Goal: Task Accomplishment & Management: Complete application form

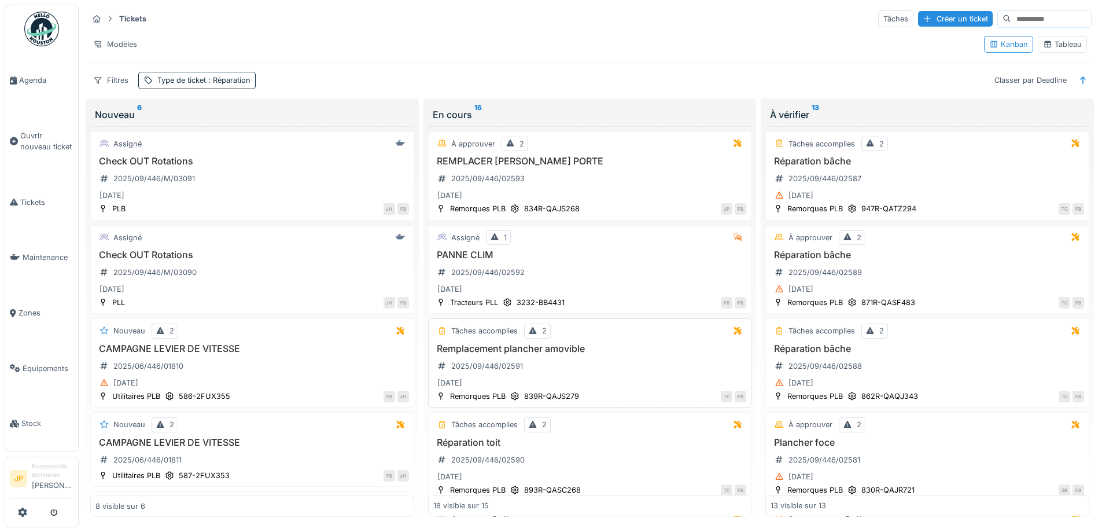
click at [551, 352] on h3 "Remplacement plancher amovible" at bounding box center [590, 348] width 314 height 11
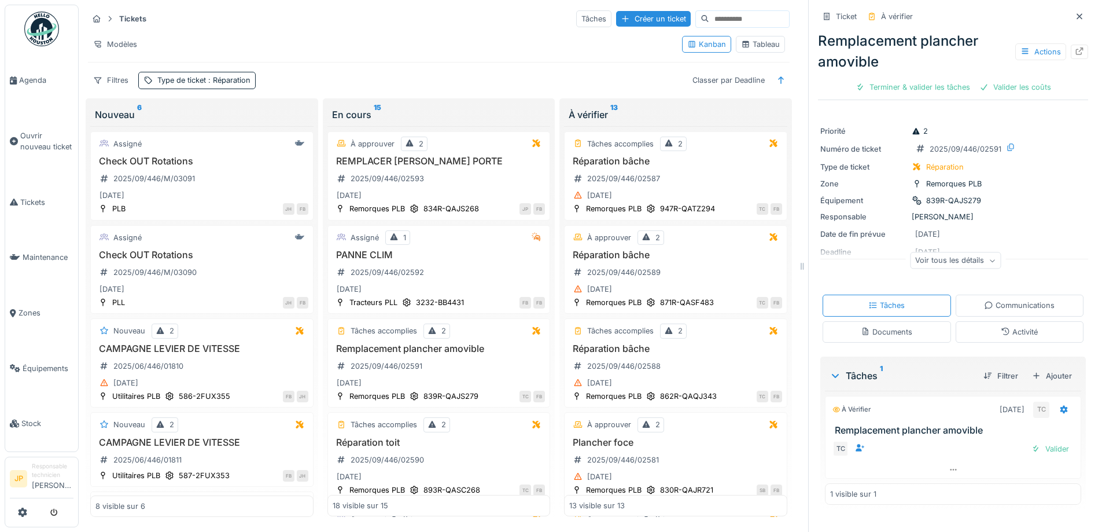
click at [1010, 335] on div "Activité" at bounding box center [1019, 331] width 37 height 11
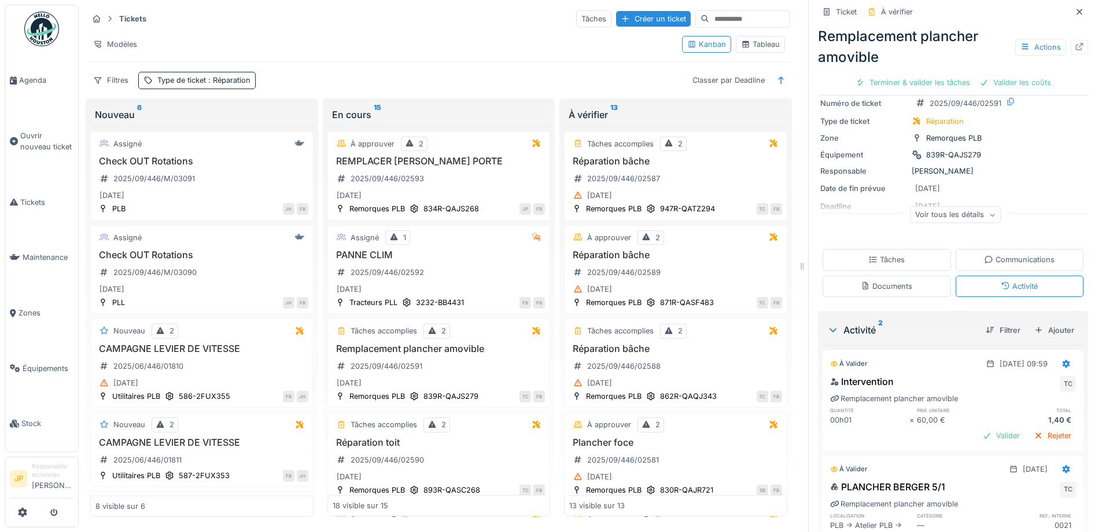
scroll to position [116, 0]
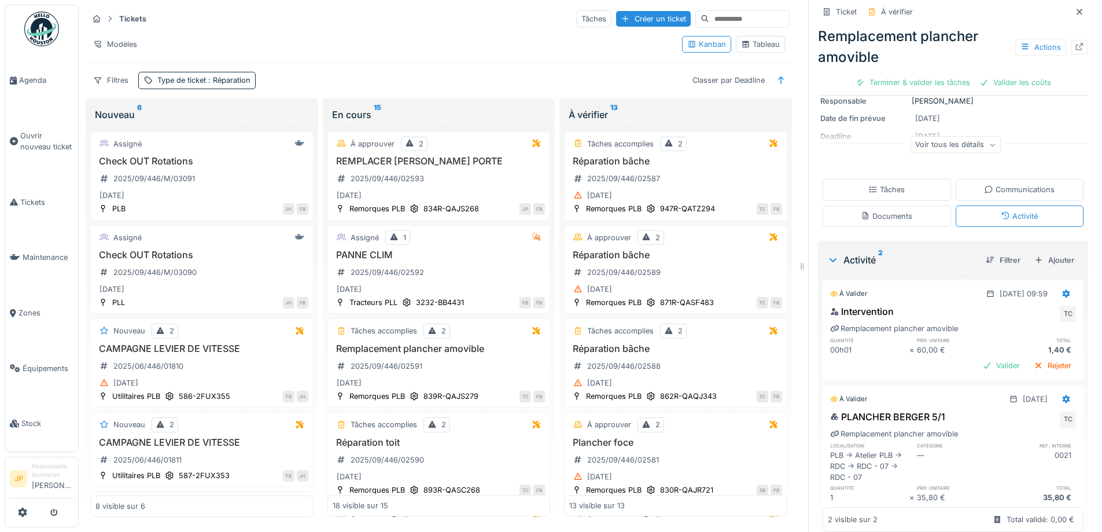
click at [1061, 284] on div "À valider [DATE] 09:59" at bounding box center [953, 291] width 260 height 21
click at [1057, 285] on div at bounding box center [1067, 293] width 20 height 17
click at [1034, 312] on div "Modifier" at bounding box center [1019, 320] width 56 height 17
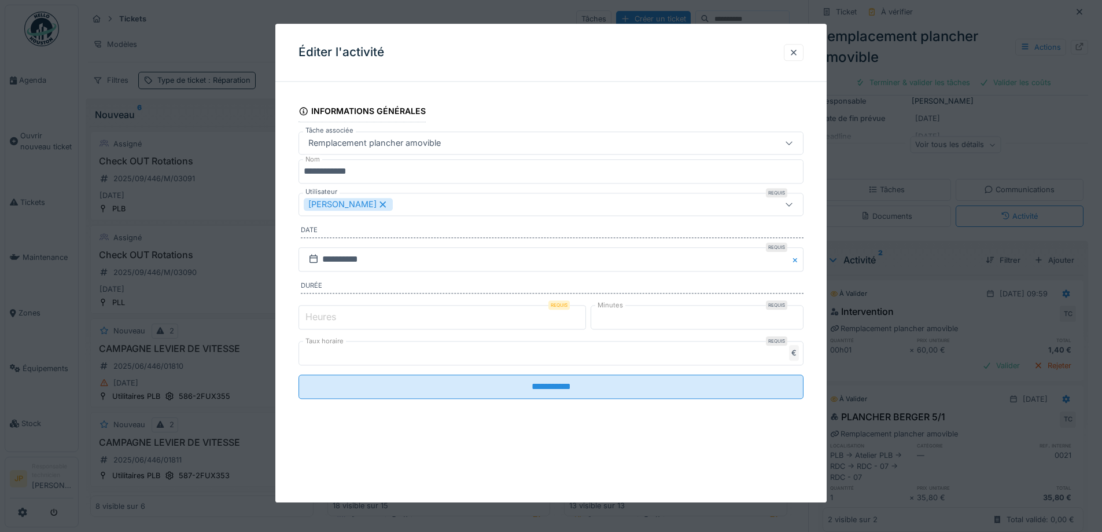
click at [665, 319] on input "*" at bounding box center [697, 317] width 213 height 24
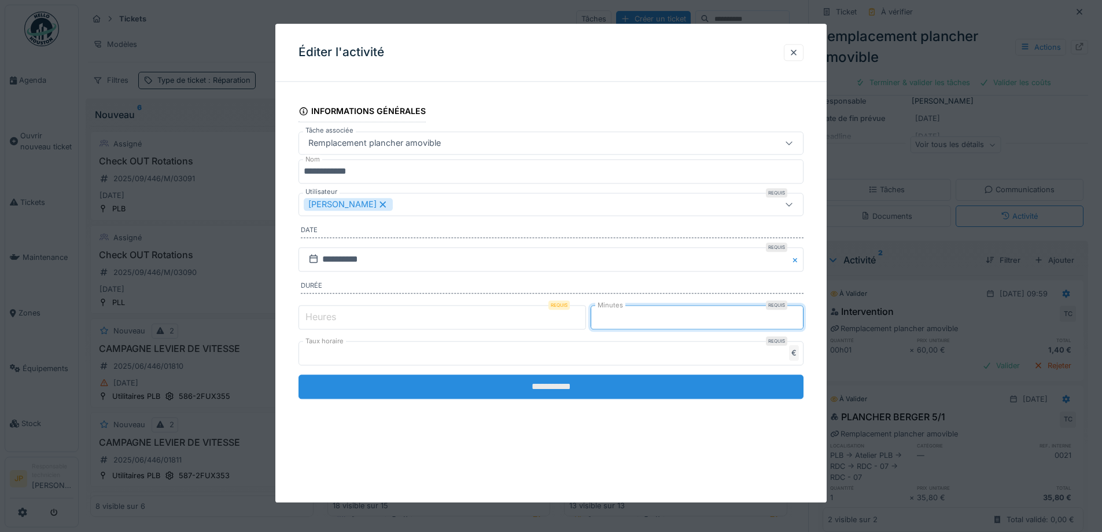
type input "**"
click at [572, 383] on input "**********" at bounding box center [551, 386] width 505 height 24
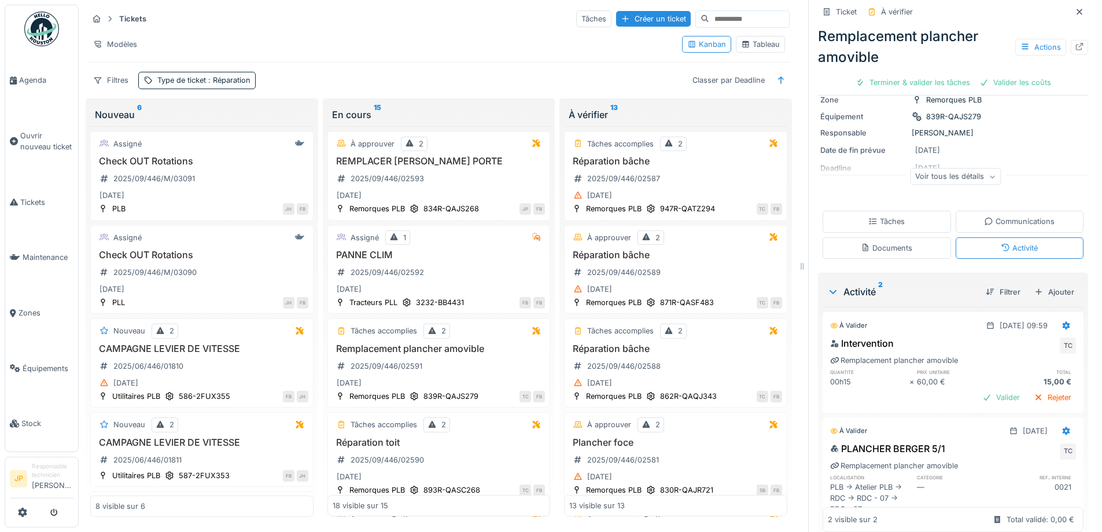
scroll to position [0, 0]
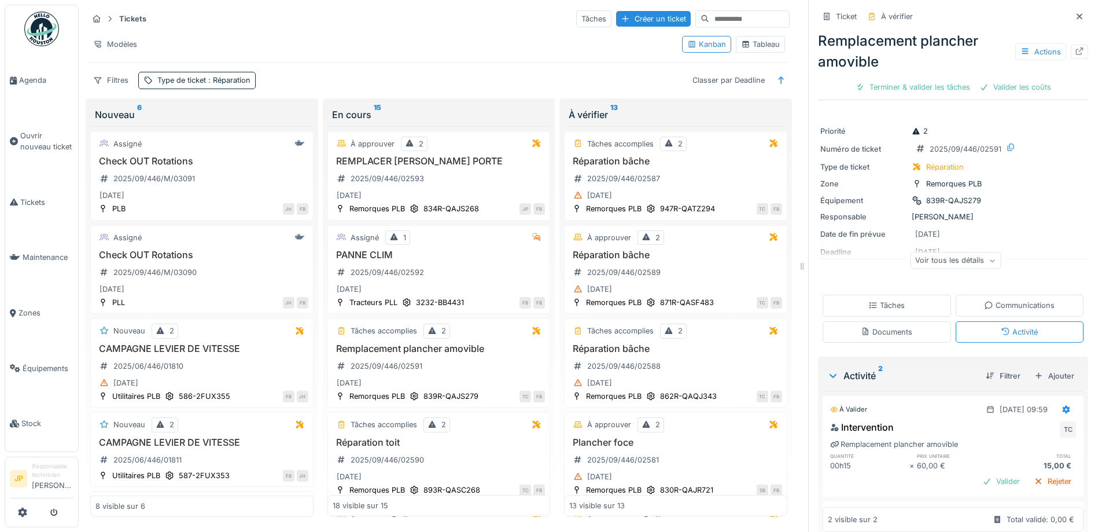
click at [900, 295] on div "Tâches" at bounding box center [887, 305] width 128 height 21
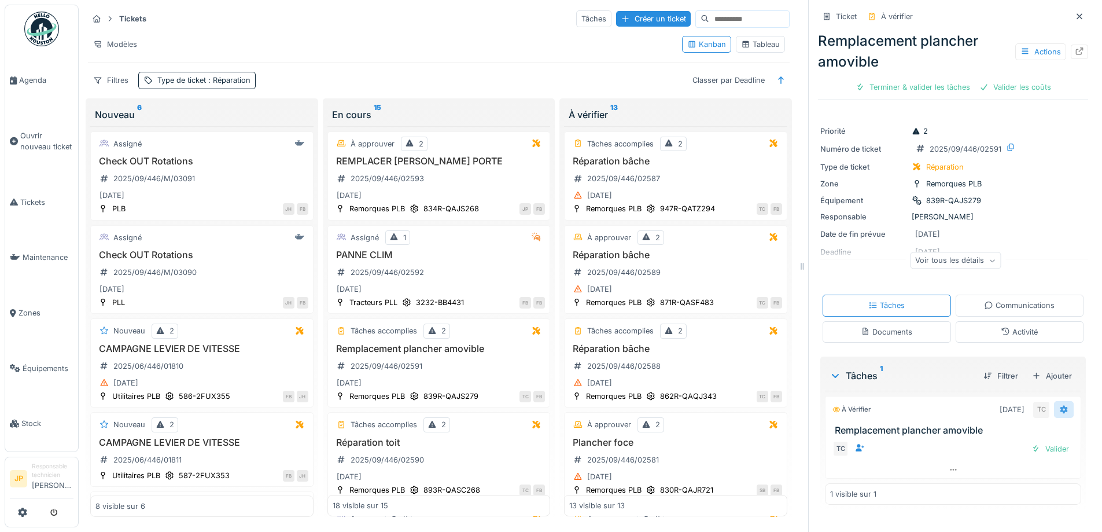
click at [1054, 401] on div at bounding box center [1064, 409] width 20 height 17
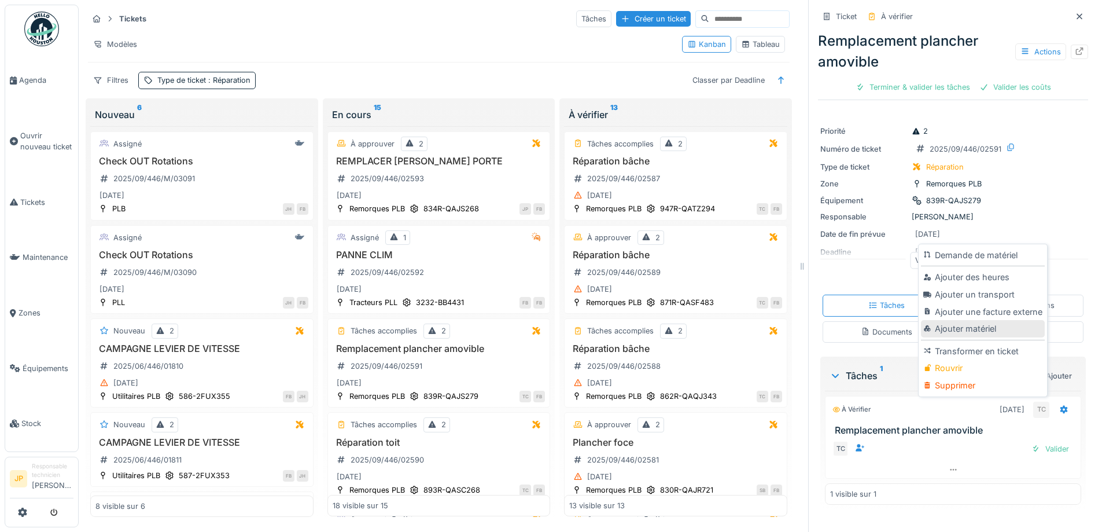
click at [981, 320] on div "Ajouter matériel" at bounding box center [982, 328] width 123 height 17
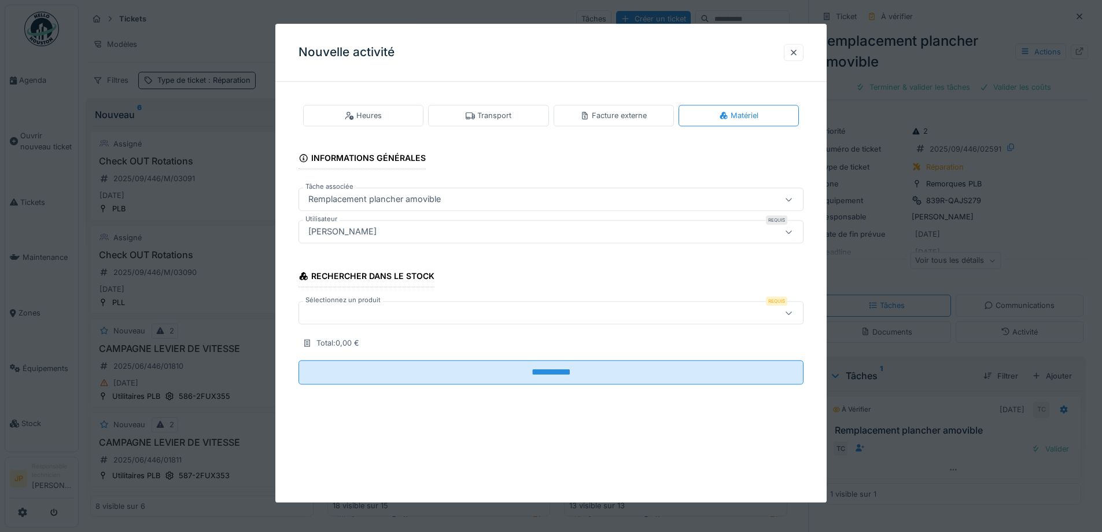
click at [378, 230] on div "[PERSON_NAME]" at bounding box center [522, 232] width 436 height 13
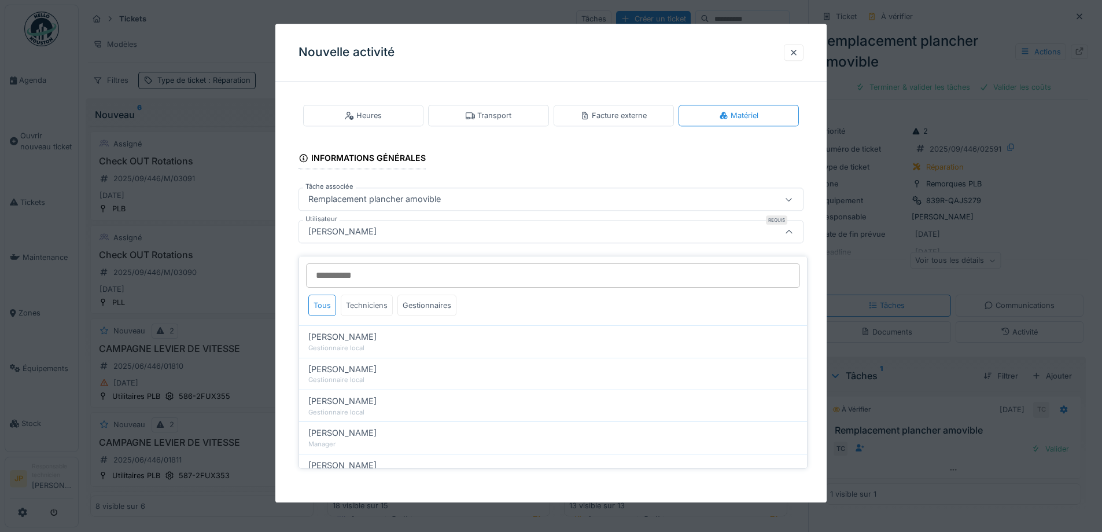
click at [384, 301] on div "Techniciens" at bounding box center [367, 305] width 52 height 21
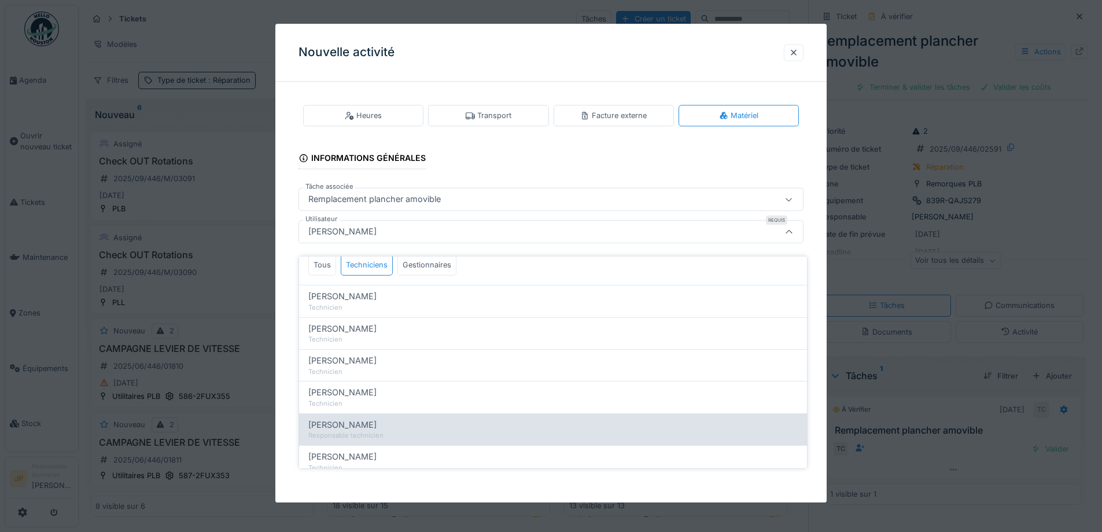
scroll to position [102, 0]
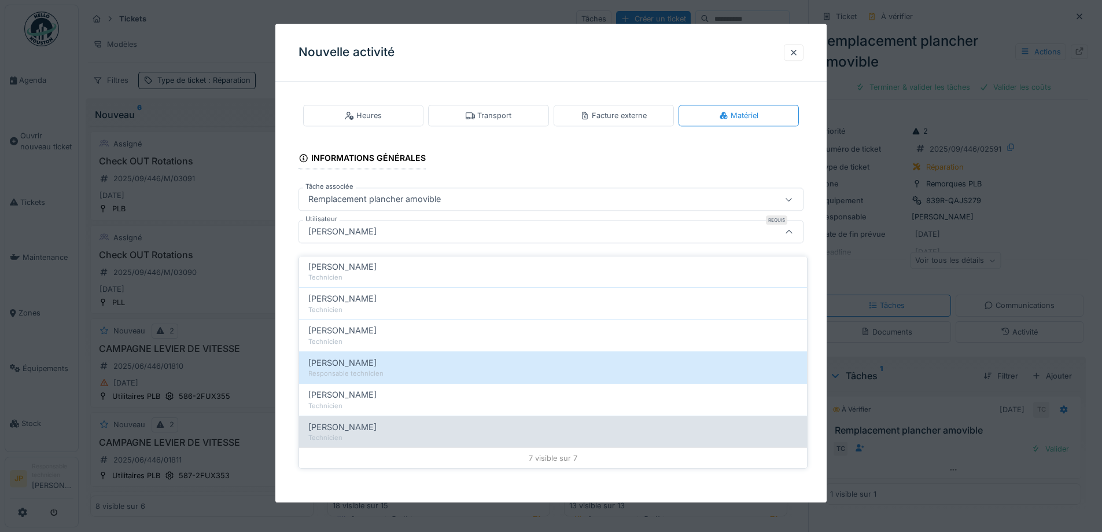
click at [363, 433] on div "Technicien" at bounding box center [553, 438] width 490 height 10
type input "*****"
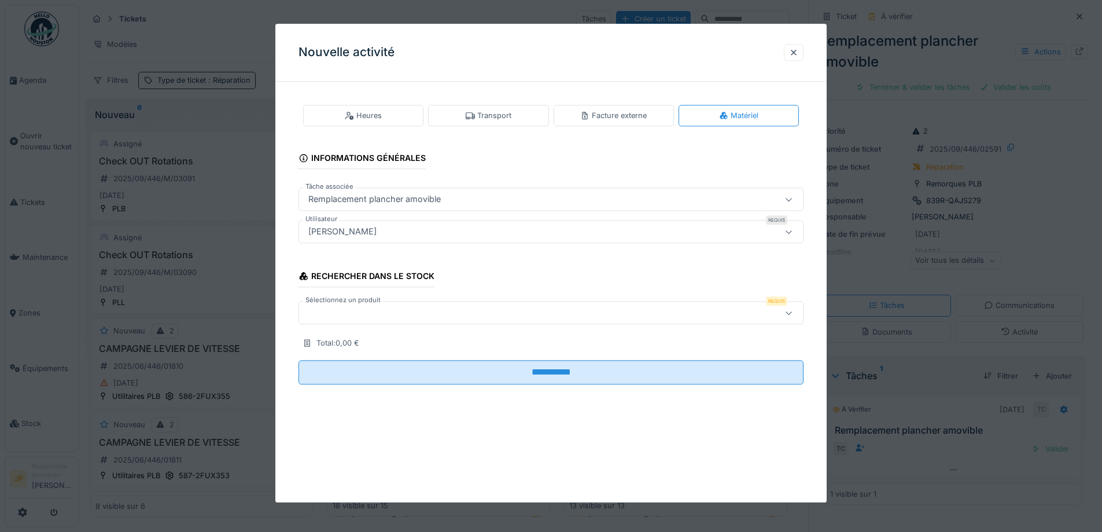
click at [362, 316] on div at bounding box center [522, 313] width 436 height 13
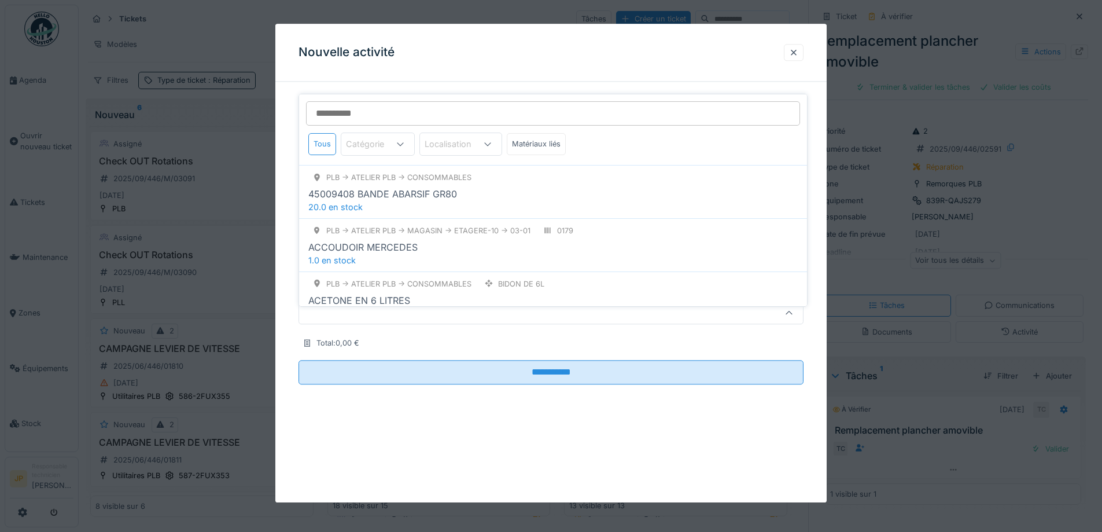
click at [347, 103] on input "Sélectionnez un produit" at bounding box center [553, 113] width 494 height 24
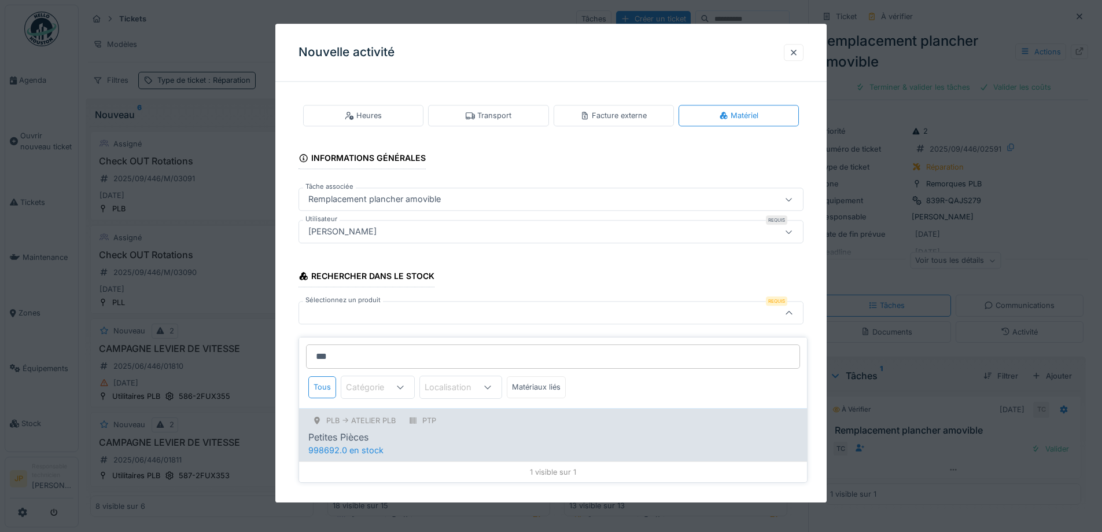
type input "***"
click at [406, 419] on div "PLB -> Atelier PLB PTP Petites Pièces" at bounding box center [553, 428] width 490 height 31
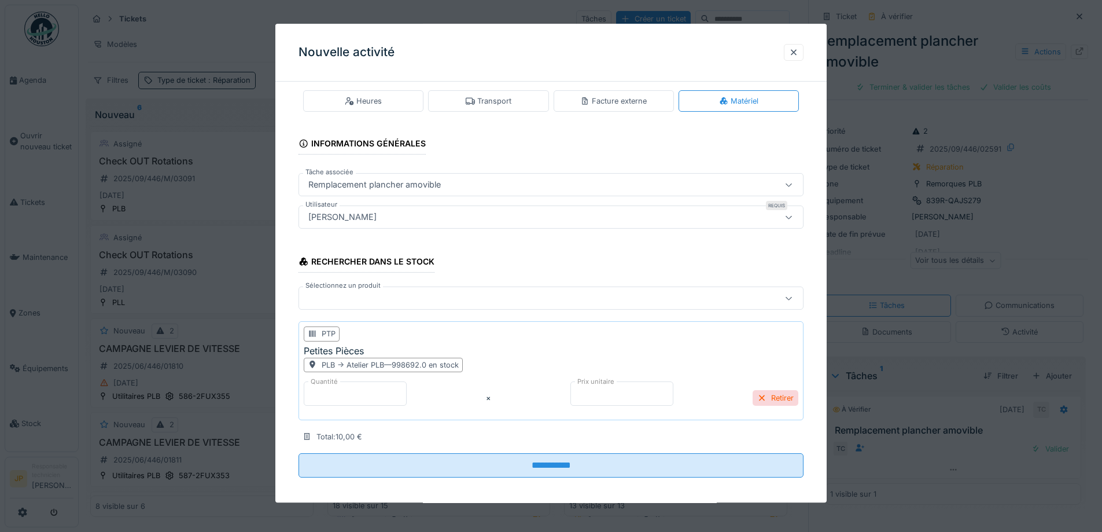
scroll to position [22, 0]
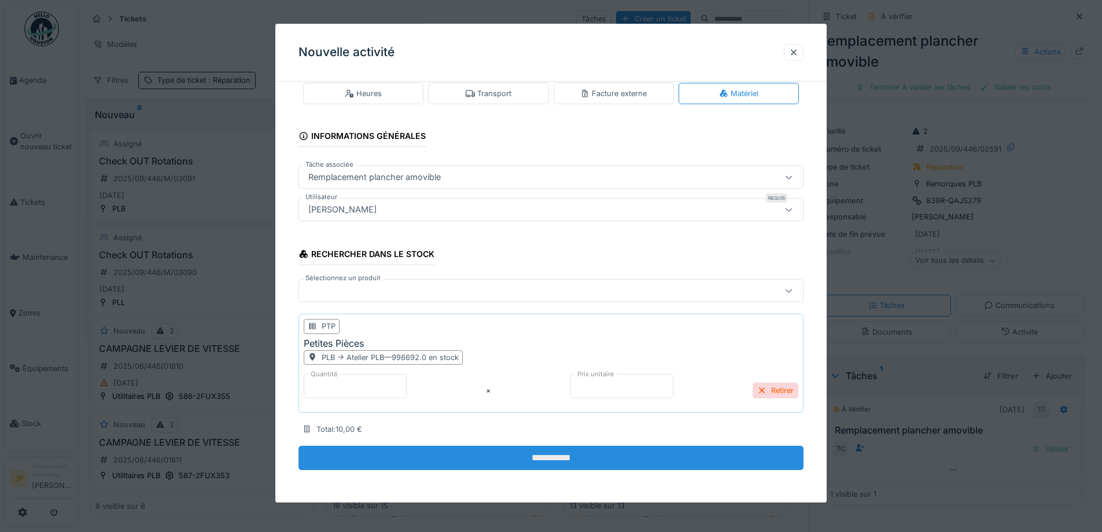
click at [551, 461] on input "**********" at bounding box center [551, 458] width 505 height 24
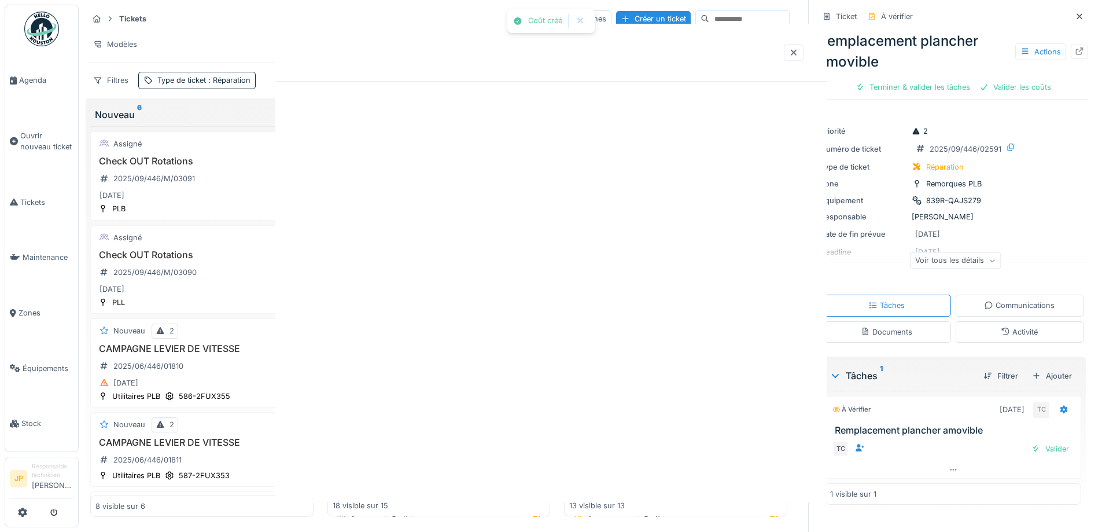
scroll to position [0, 0]
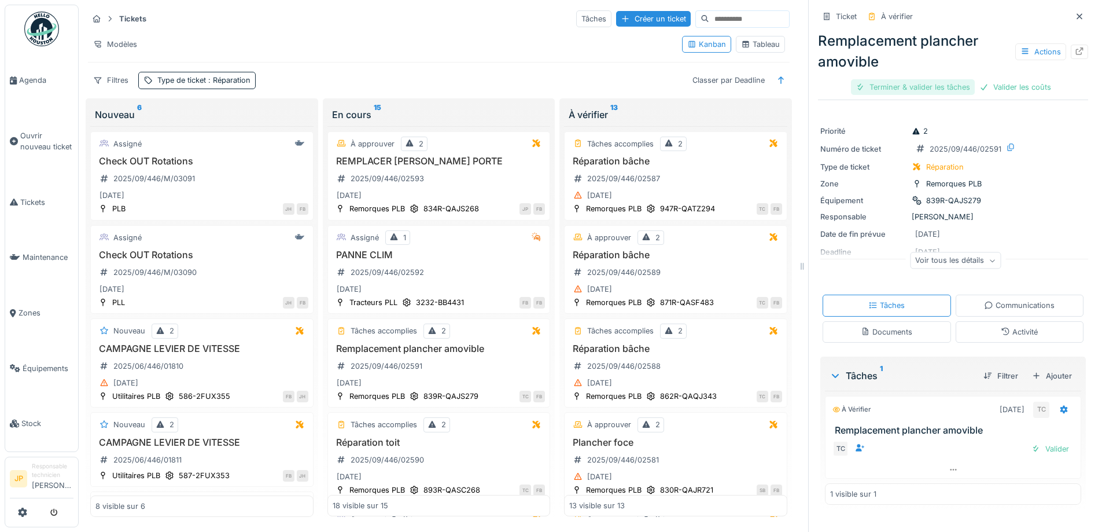
click at [910, 80] on div "Terminer & valider les tâches" at bounding box center [913, 87] width 124 height 16
click at [928, 80] on div "Valider les coûts" at bounding box center [953, 87] width 81 height 16
click at [928, 80] on div "Envoyer pour approbation" at bounding box center [953, 87] width 116 height 16
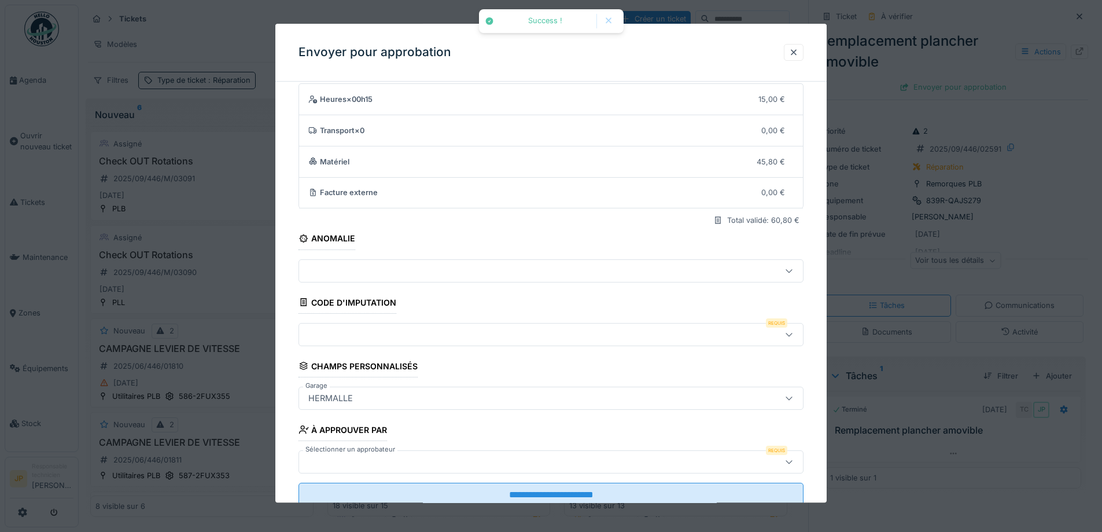
scroll to position [71, 0]
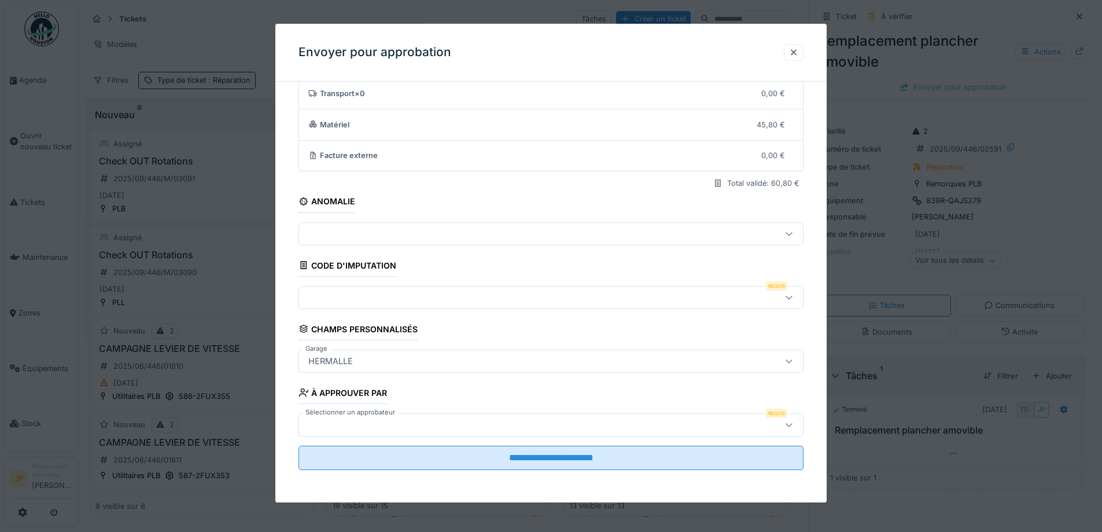
click at [359, 291] on div at bounding box center [522, 297] width 436 height 13
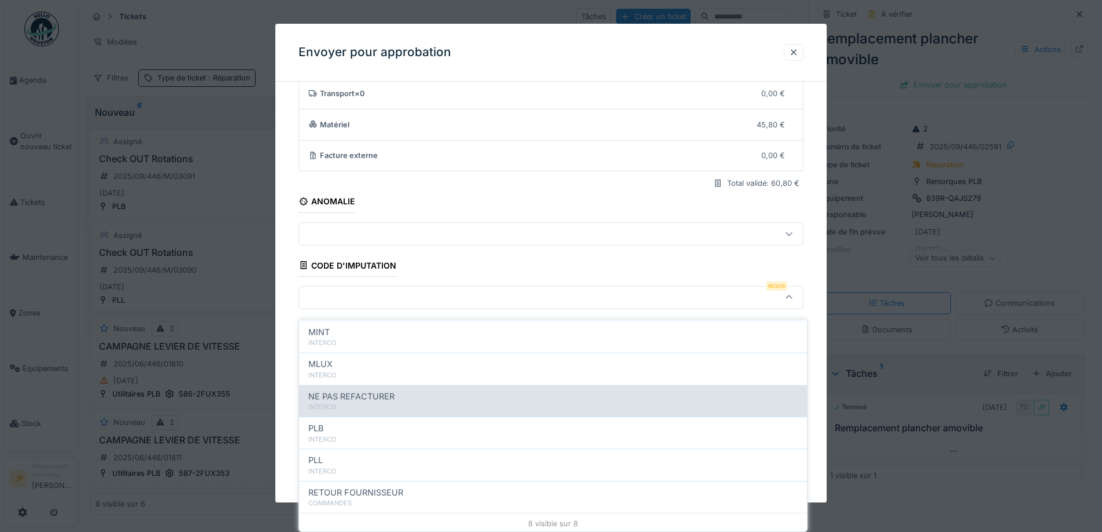
scroll to position [127, 0]
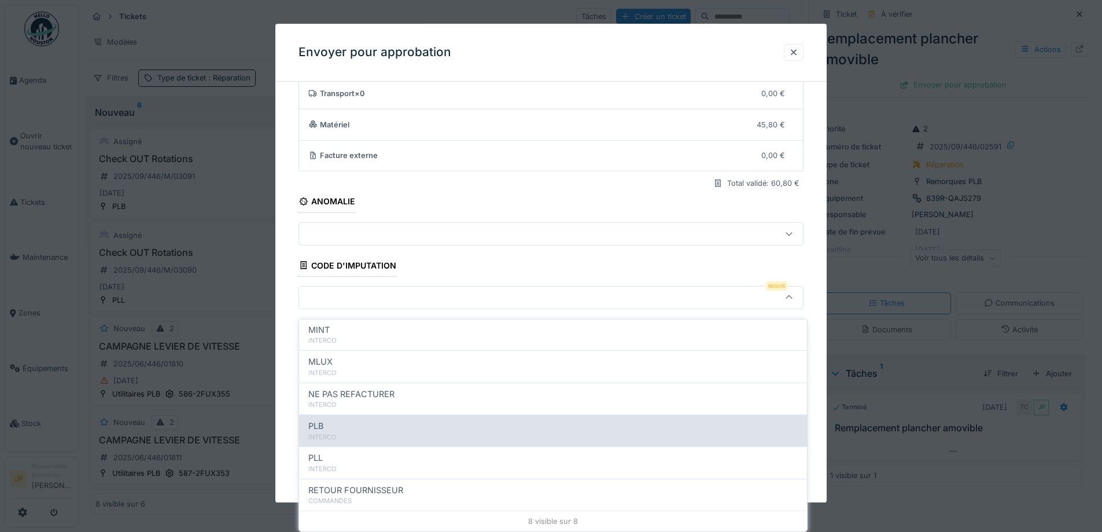
click at [359, 422] on div "PLB" at bounding box center [553, 426] width 490 height 13
type input "***"
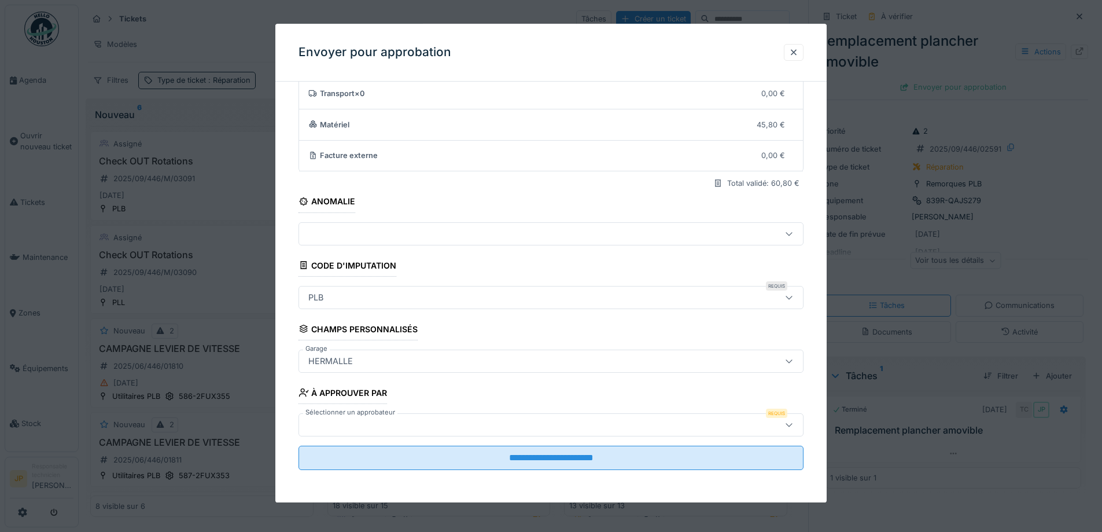
click at [371, 429] on div at bounding box center [522, 424] width 436 height 13
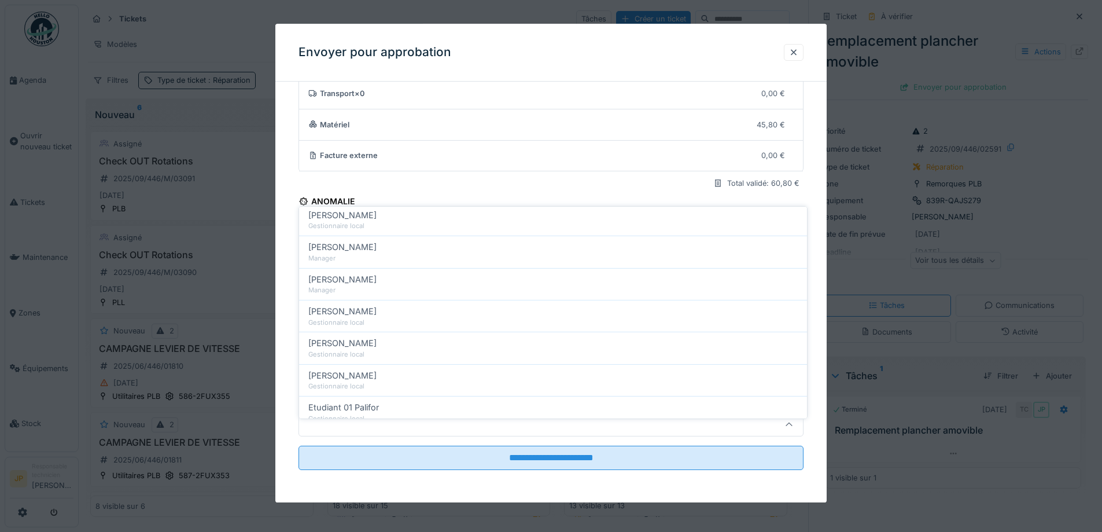
scroll to position [289, 0]
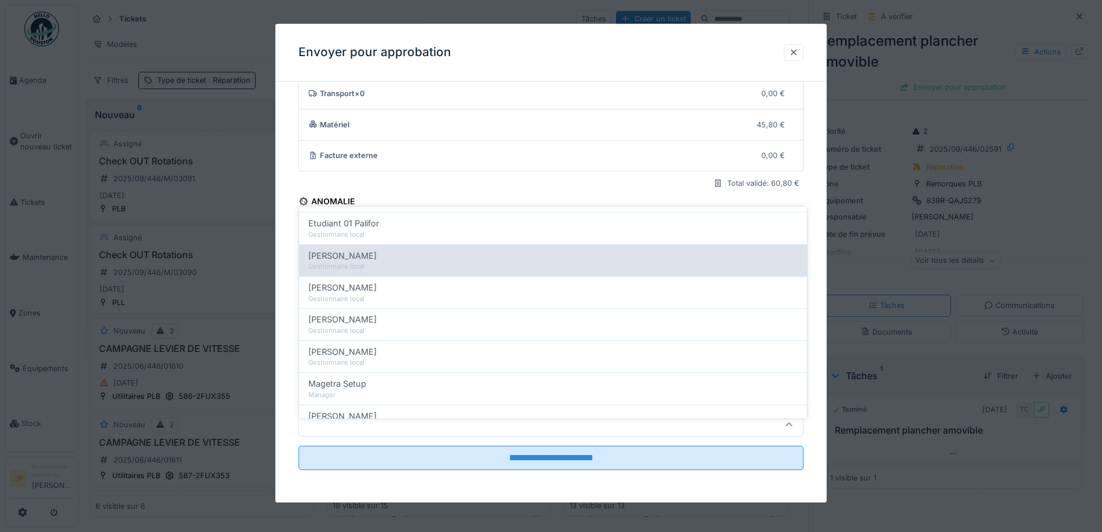
click at [367, 252] on div "[PERSON_NAME]" at bounding box center [553, 255] width 490 height 13
type input "*****"
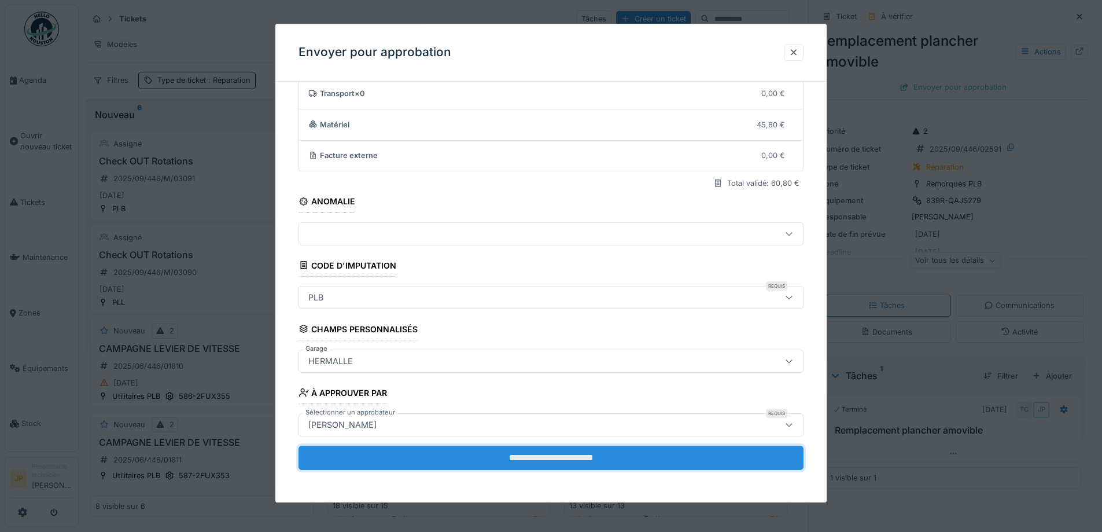
click at [536, 465] on input "**********" at bounding box center [551, 458] width 505 height 24
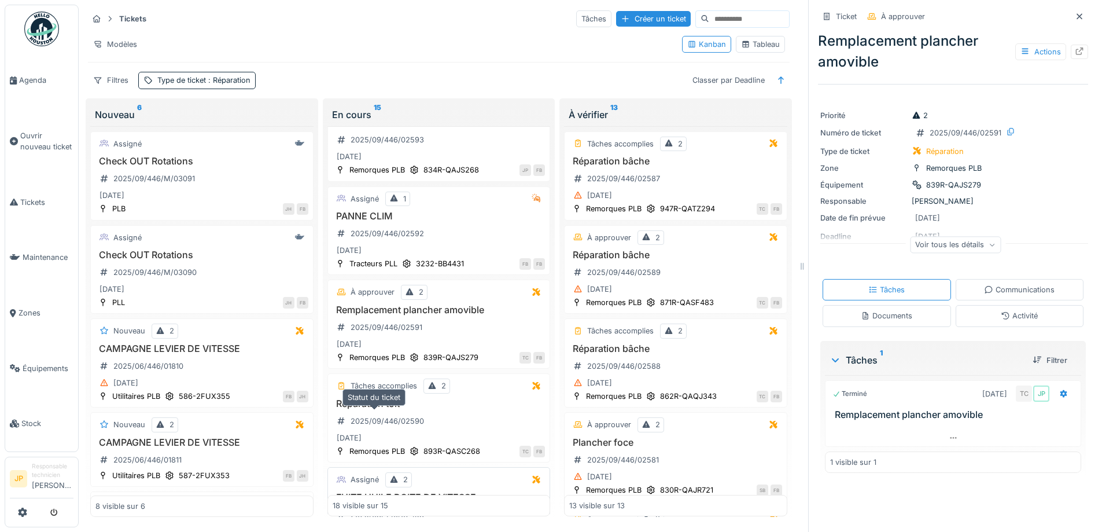
scroll to position [116, 0]
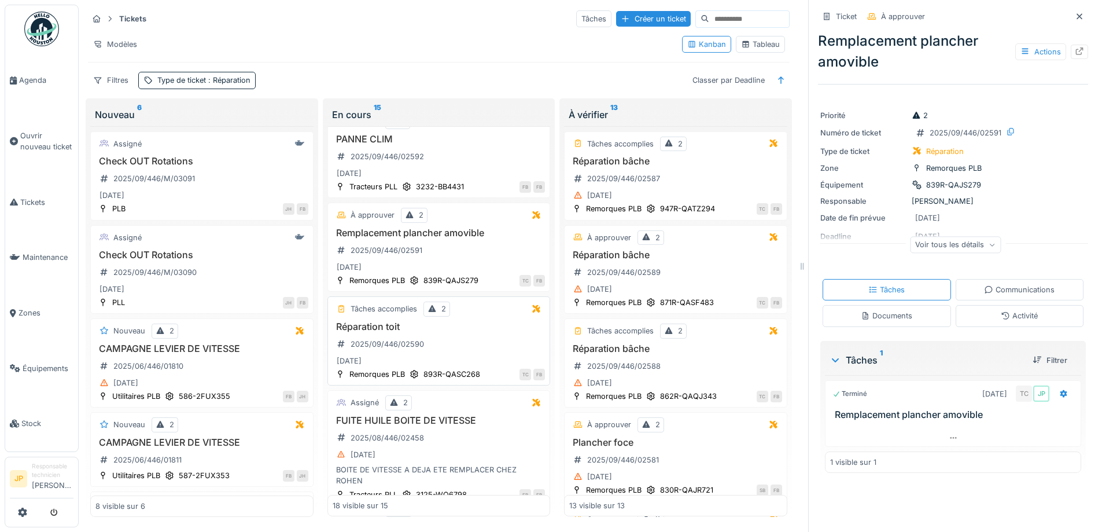
click at [386, 322] on h3 "Réparation toit" at bounding box center [439, 326] width 213 height 11
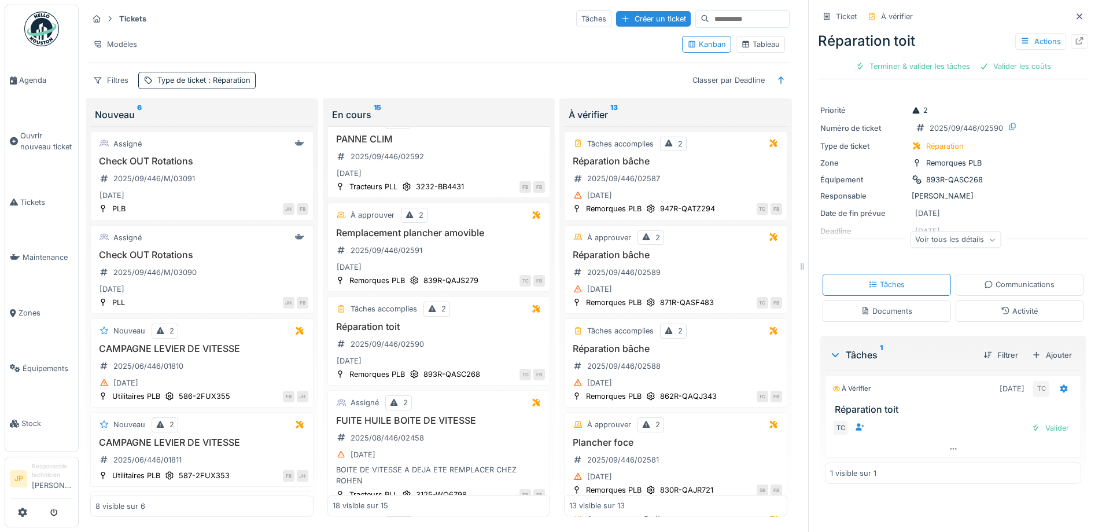
click at [1001, 308] on div "Activité" at bounding box center [1019, 311] width 37 height 11
